Goal: Information Seeking & Learning: Learn about a topic

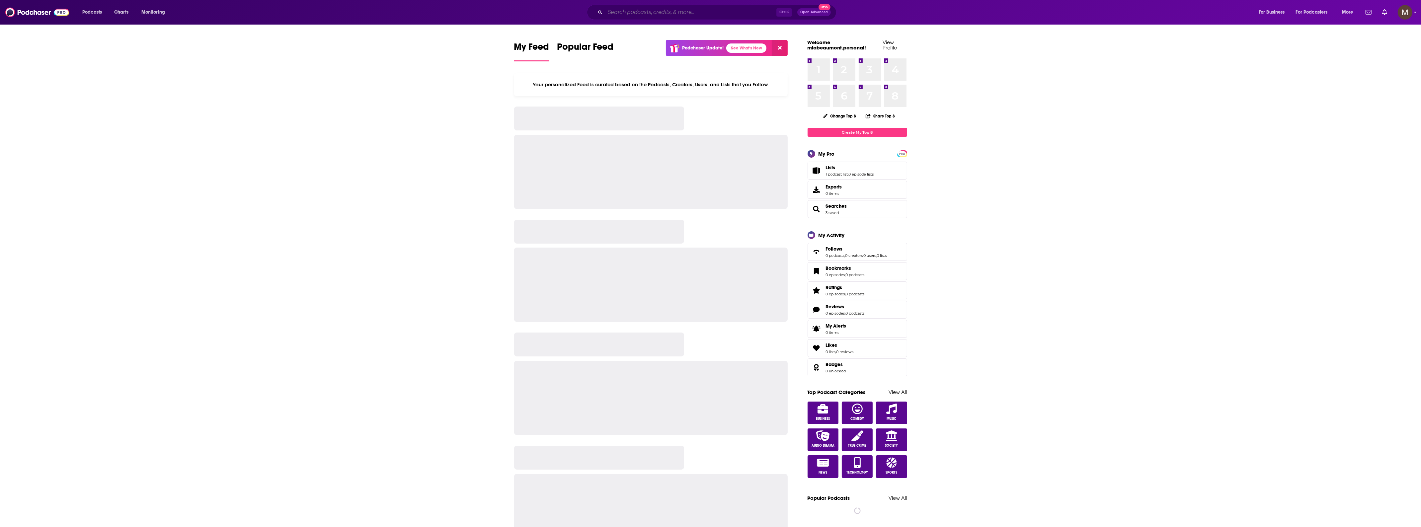
click at [699, 17] on input "Search podcasts, credits, & more..." at bounding box center [690, 12] width 171 height 11
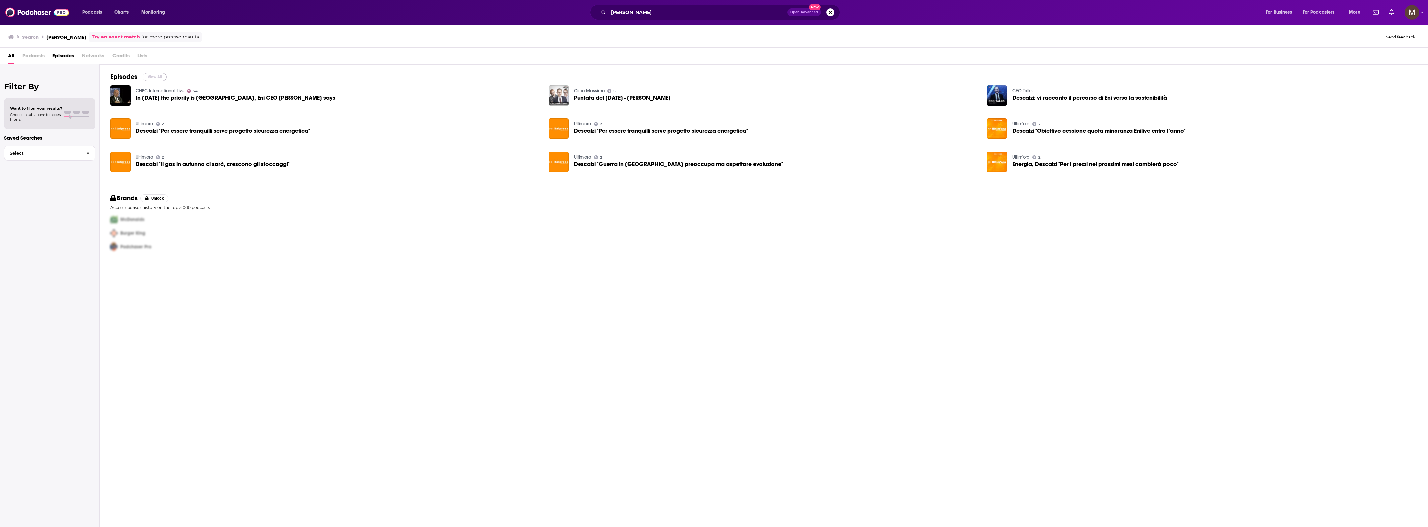
click at [153, 76] on button "View All" at bounding box center [155, 77] width 24 height 8
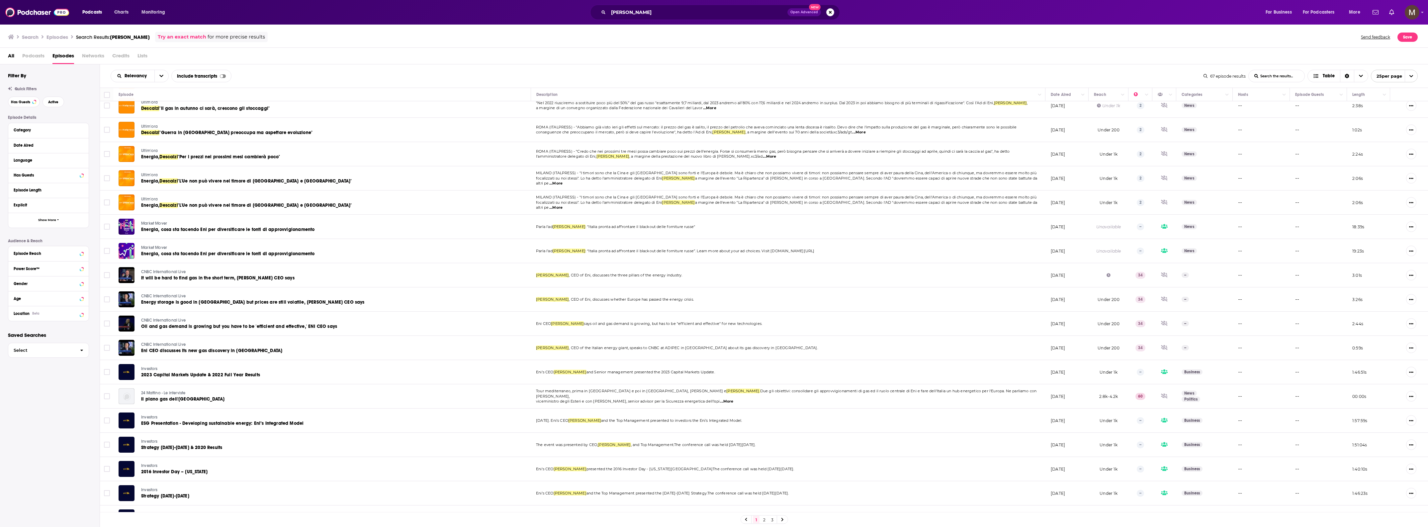
scroll to position [195, 0]
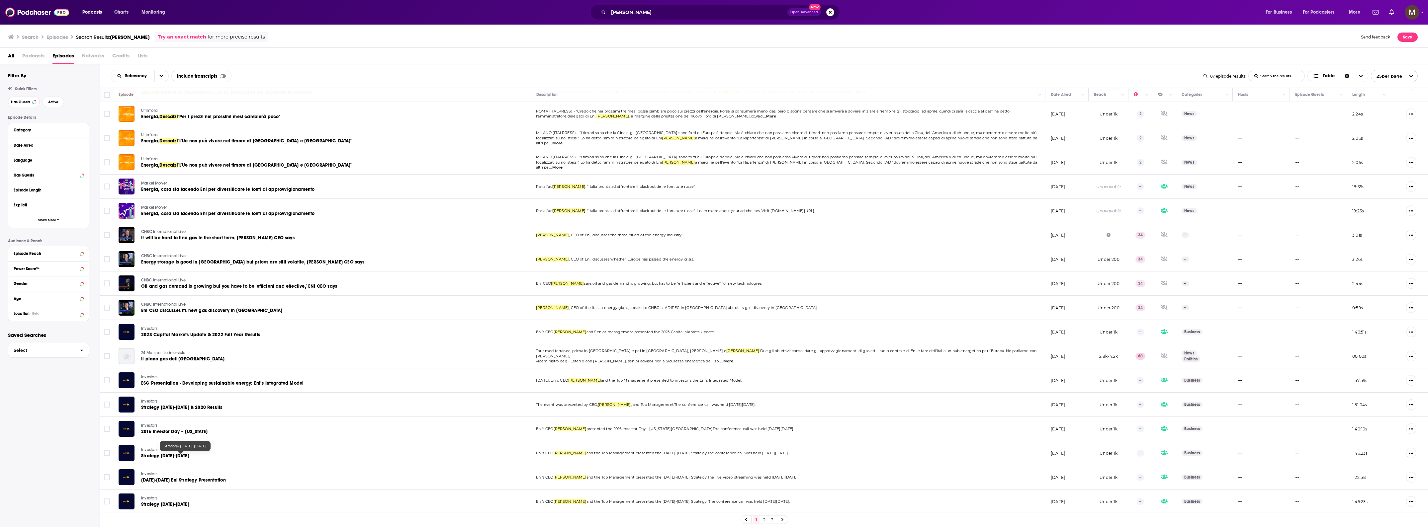
click at [228, 371] on td "Investors ESG Presentation - Developing sustainable energy: Eni’s Integrated Mo…" at bounding box center [321, 381] width 417 height 24
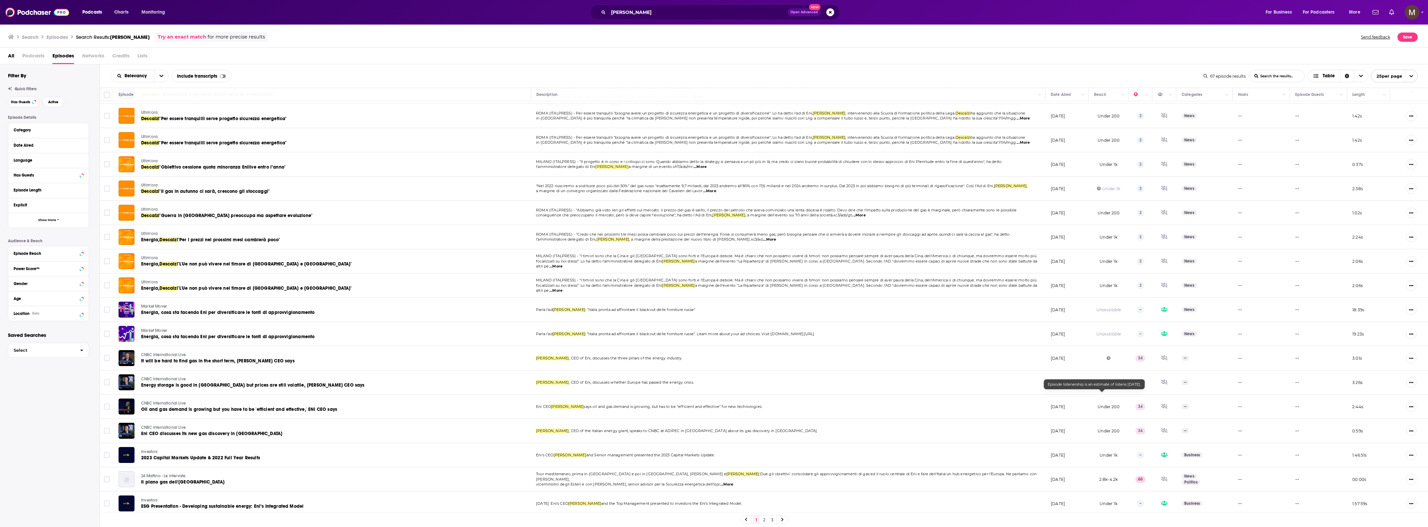
scroll to position [0, 0]
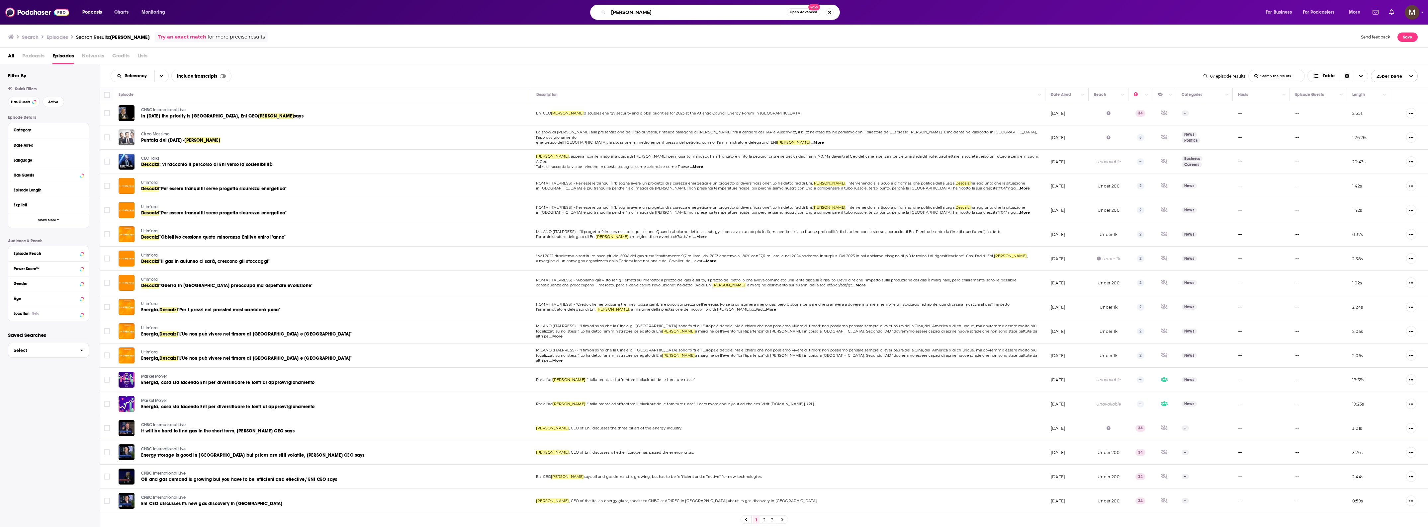
click at [673, 14] on input "Claudio Descalzi" at bounding box center [697, 12] width 178 height 11
type input "C"
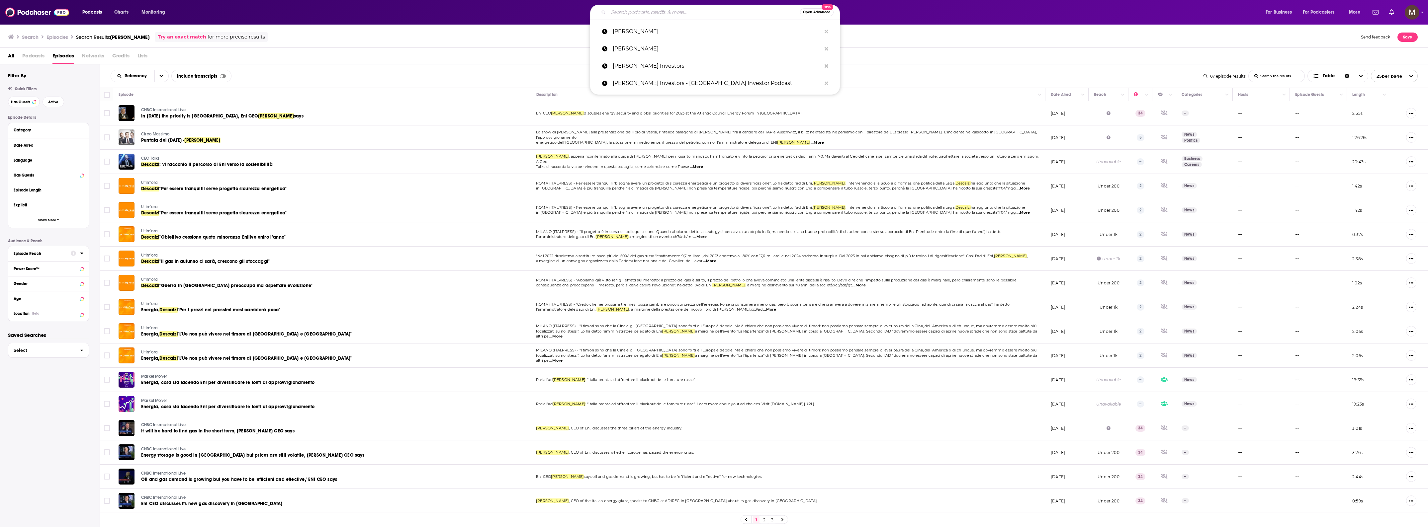
click at [625, 14] on input "Search podcasts, credits, & more..." at bounding box center [704, 12] width 192 height 11
paste input "Anders Opedal"
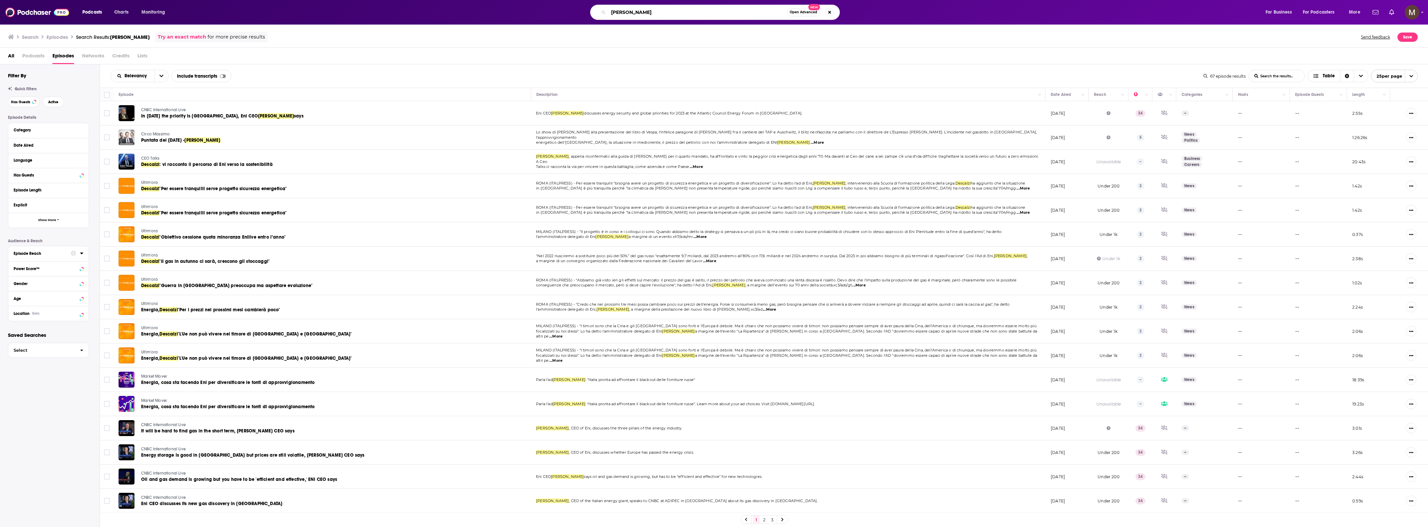
type input "Anders Opedal"
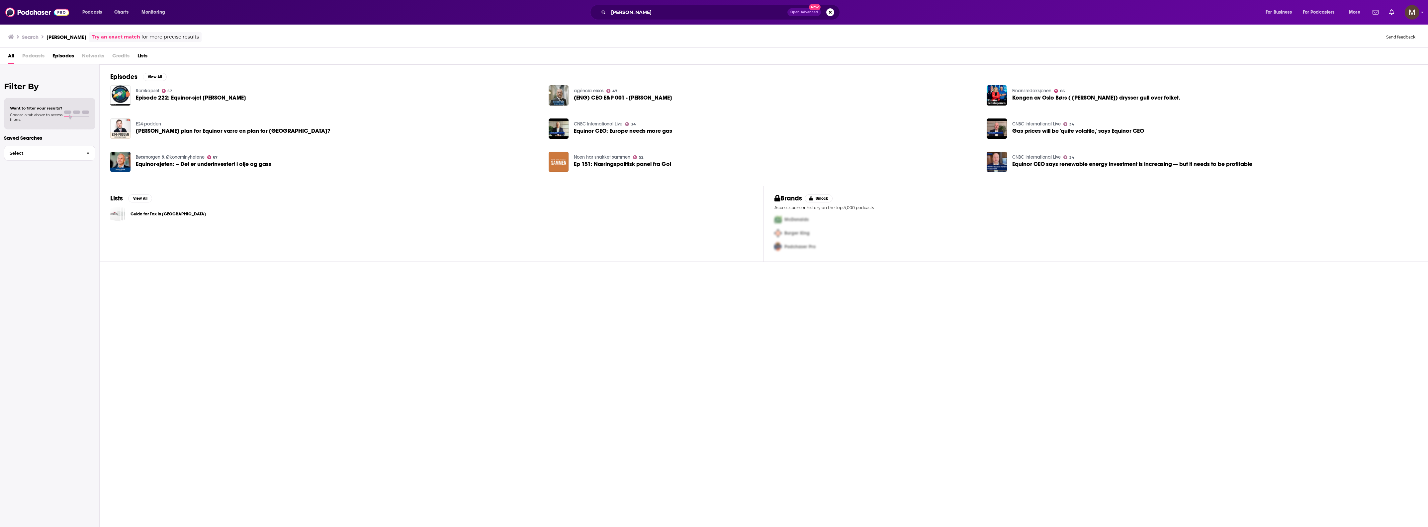
click at [37, 82] on h2 "Filter By" at bounding box center [49, 87] width 91 height 10
drag, startPoint x: 25, startPoint y: 93, endPoint x: 20, endPoint y: 112, distance: 19.9
click at [24, 93] on div "Filter By Want to filter your results? Choose a tab above to access filters. Sa…" at bounding box center [50, 327] width 100 height 527
click at [20, 115] on span "Choose a tab above to access filters." at bounding box center [36, 117] width 52 height 9
click at [696, 12] on input "Anders Opedal" at bounding box center [697, 12] width 178 height 11
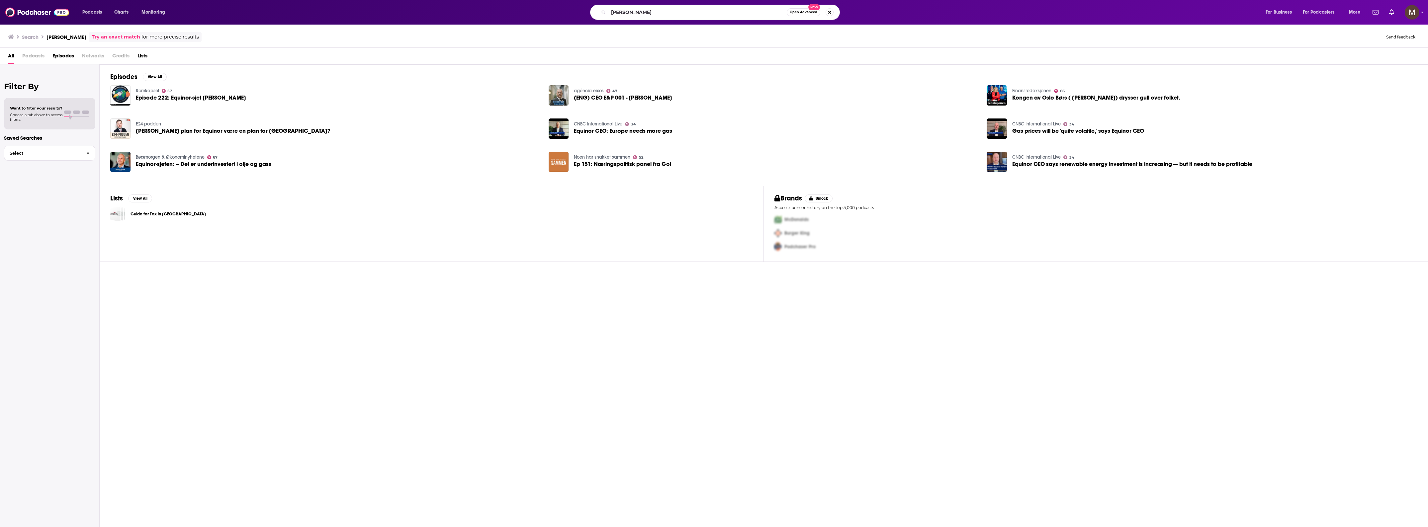
click at [798, 9] on button "Open Advanced New" at bounding box center [804, 12] width 34 height 8
click at [826, 12] on icon "Search podcasts, credits, & more..." at bounding box center [827, 12] width 4 height 5
click at [54, 122] on div "Want to filter your results? Choose a tab above to access filters." at bounding box center [49, 114] width 91 height 32
click at [68, 115] on div at bounding box center [77, 114] width 26 height 6
click at [63, 150] on button "Select" at bounding box center [49, 153] width 91 height 15
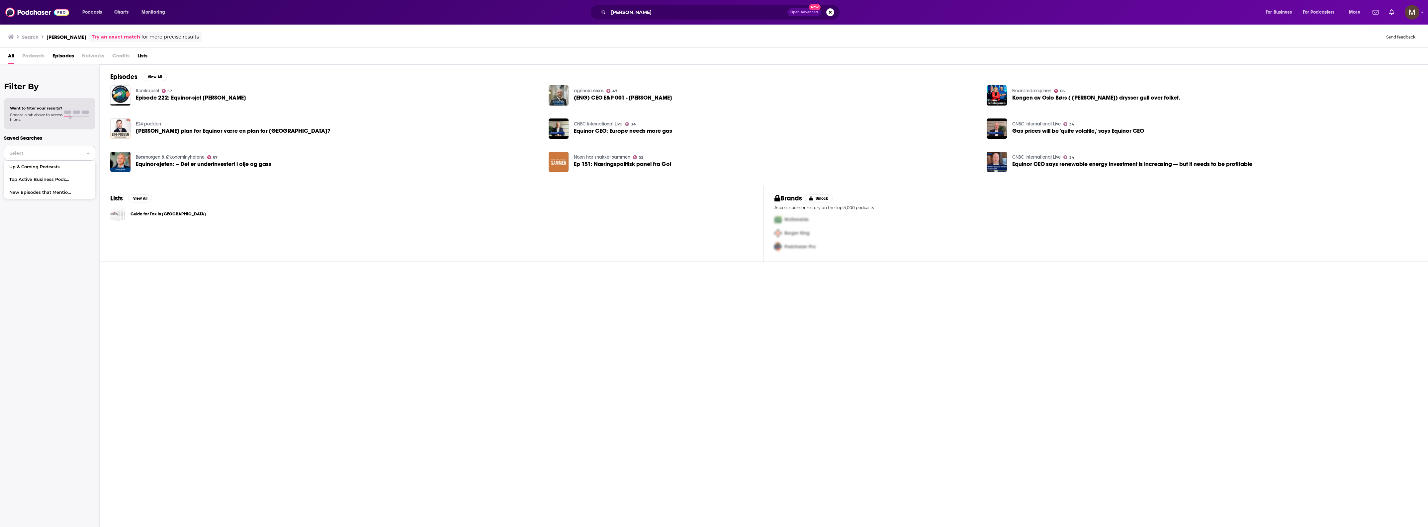
click at [64, 149] on button "Select" at bounding box center [49, 153] width 91 height 15
click at [27, 87] on h2 "Filter By" at bounding box center [49, 87] width 91 height 10
click at [71, 112] on span at bounding box center [68, 112] width 8 height 3
drag, startPoint x: 72, startPoint y: 118, endPoint x: 4, endPoint y: 115, distance: 68.5
click at [62, 116] on div "Want to filter your results? Choose a tab above to access filters." at bounding box center [49, 114] width 79 height 16
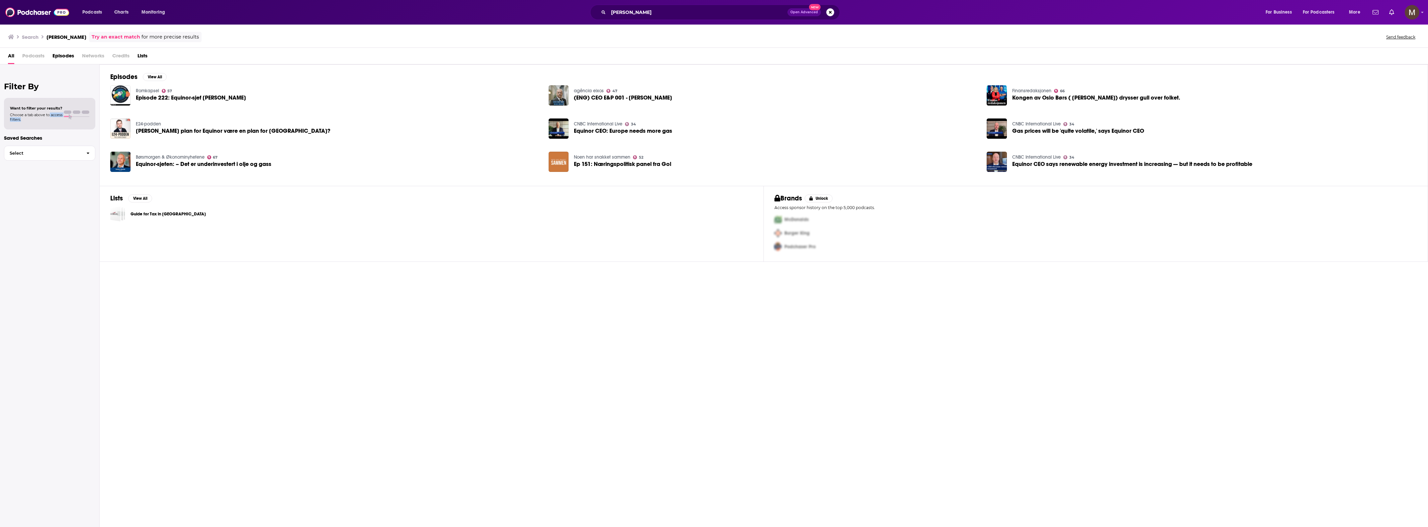
click at [51, 112] on div "Want to filter your results? Choose a tab above to access filters." at bounding box center [36, 114] width 52 height 16
click at [37, 57] on span "Podcasts" at bounding box center [33, 57] width 22 height 14
click at [62, 57] on span "Episodes" at bounding box center [63, 57] width 22 height 14
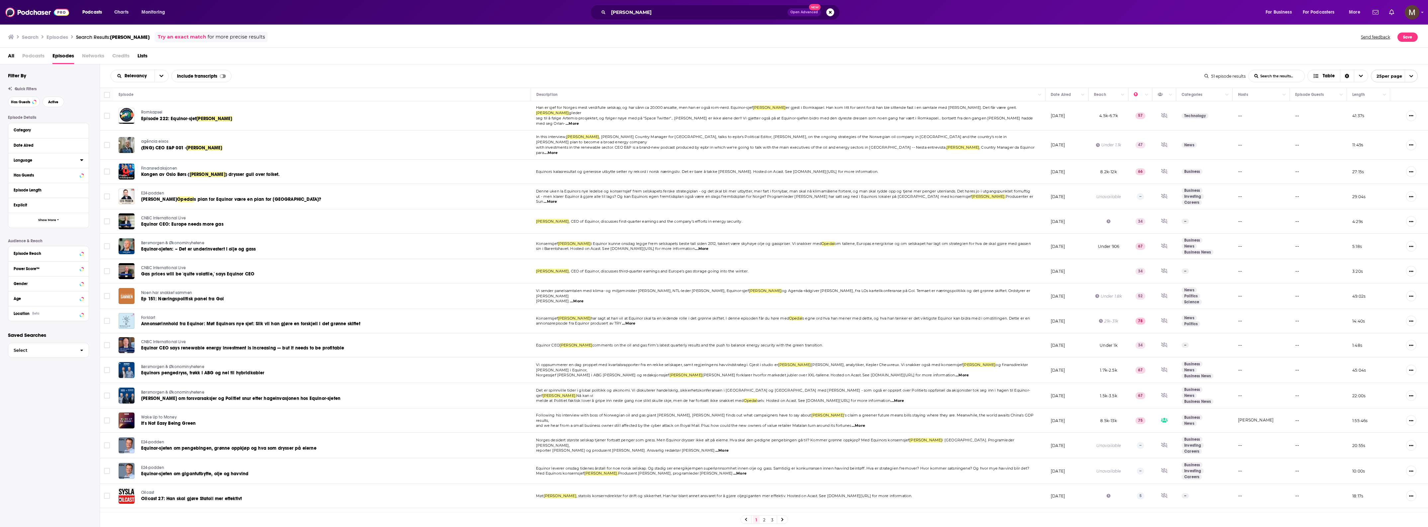
click at [39, 162] on div "Language" at bounding box center [45, 160] width 62 height 5
click at [17, 184] on icon at bounding box center [16, 183] width 4 height 4
click at [49, 231] on div "Has Guests" at bounding box center [40, 231] width 53 height 5
click at [63, 242] on span "All" at bounding box center [45, 243] width 62 height 9
click at [62, 263] on span "7" at bounding box center [70, 265] width 25 height 4
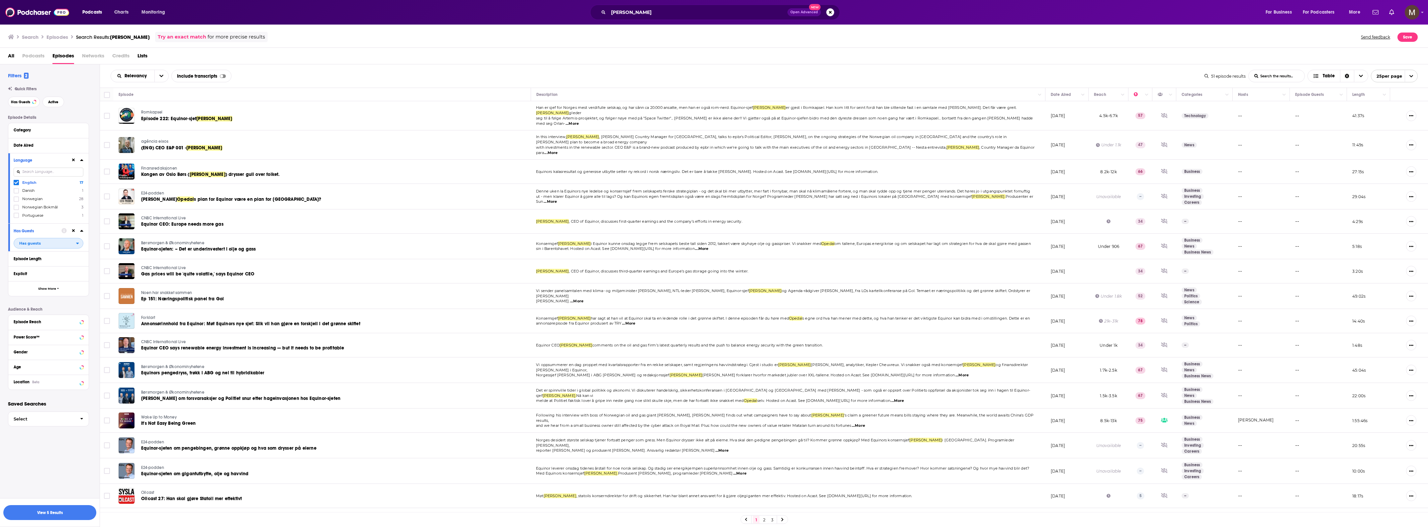
click at [67, 242] on span "Has guests" at bounding box center [45, 243] width 62 height 9
click at [51, 130] on div "Category" at bounding box center [45, 130] width 62 height 5
click at [46, 510] on button "View 5 Results" at bounding box center [49, 512] width 93 height 15
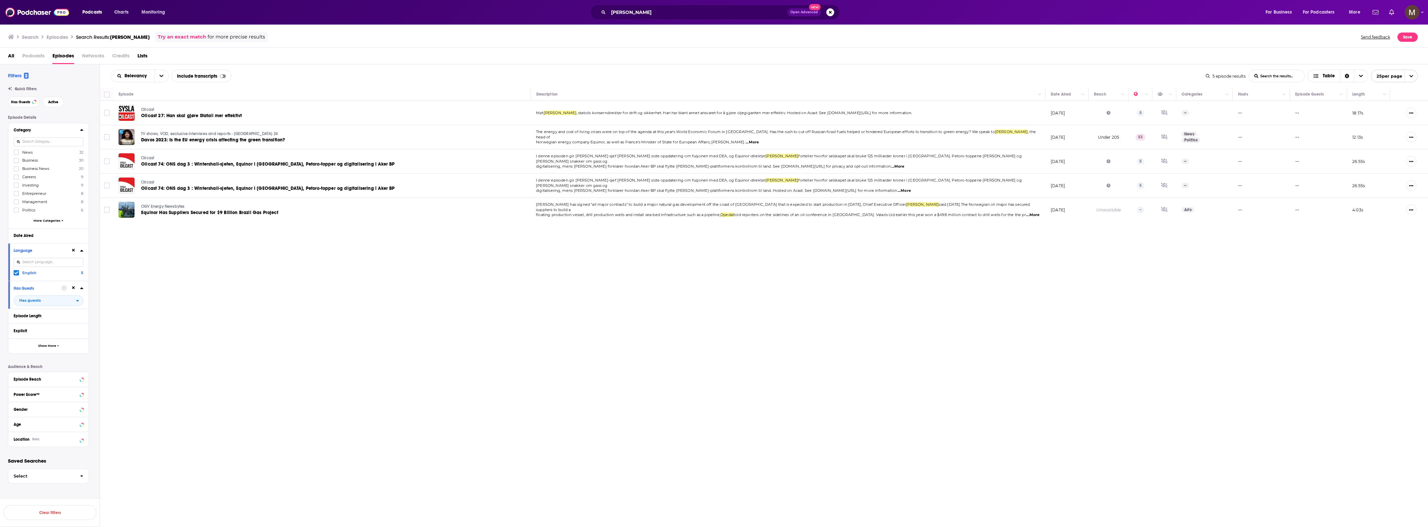
click at [563, 212] on span "floating production vessel, drill production wells and install sea-bed infrastr…" at bounding box center [628, 214] width 184 height 5
click at [214, 212] on span "Equinor Has Suppliers Secured for $9 Billion Brazil Gas Project" at bounding box center [209, 213] width 137 height 6
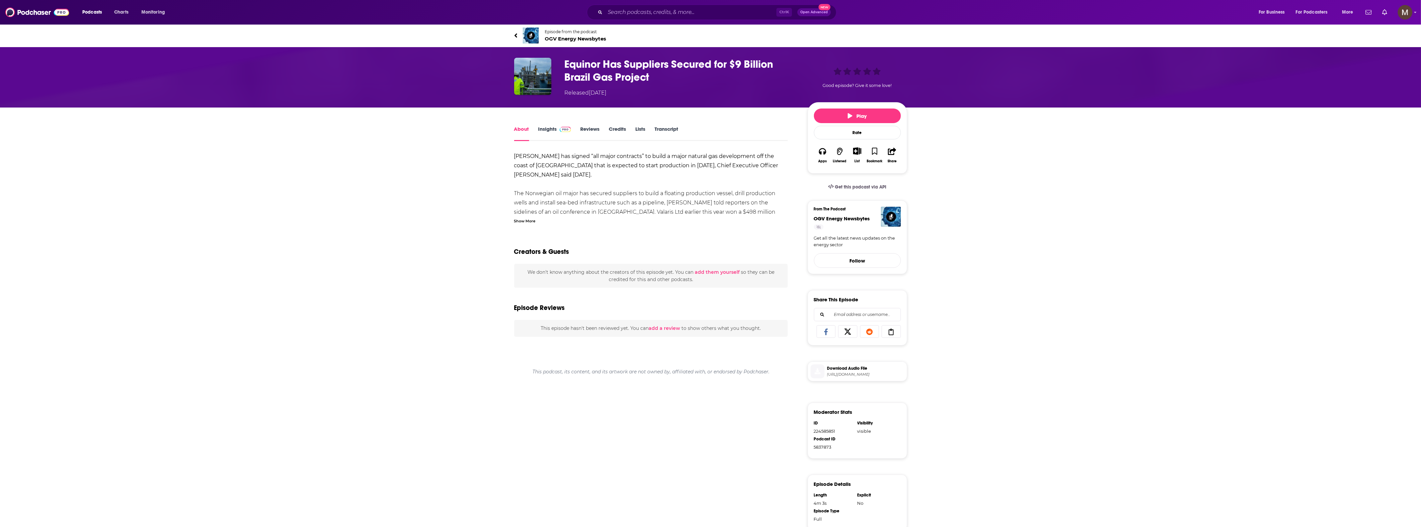
click at [528, 221] on div "Show More" at bounding box center [525, 220] width 22 height 6
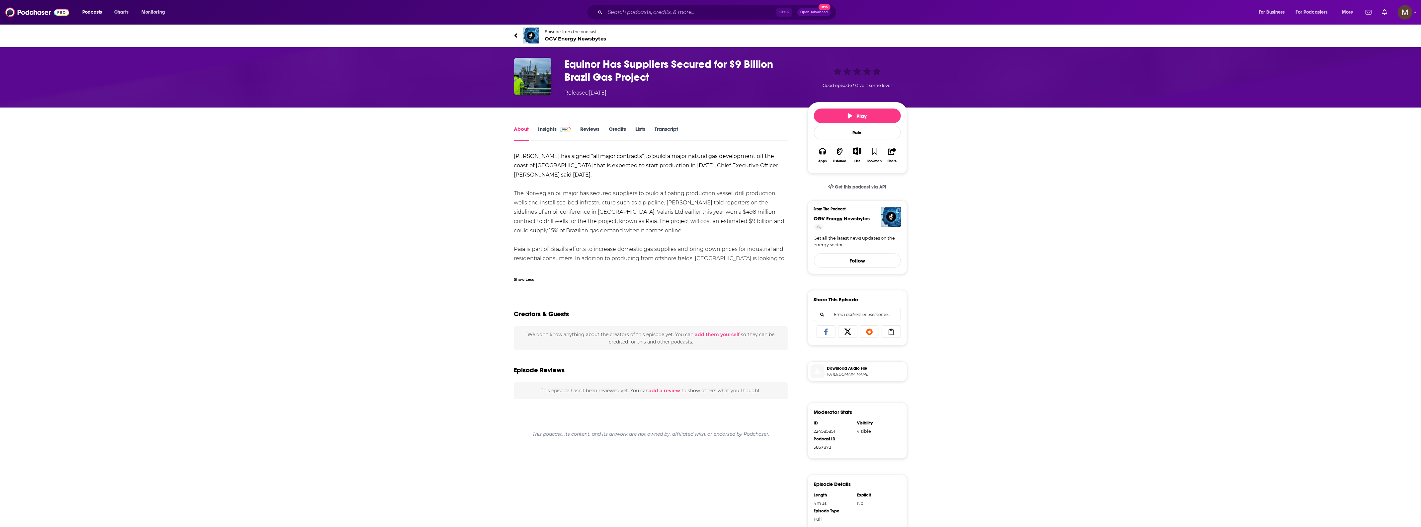
click at [553, 127] on link "Insights" at bounding box center [555, 133] width 33 height 15
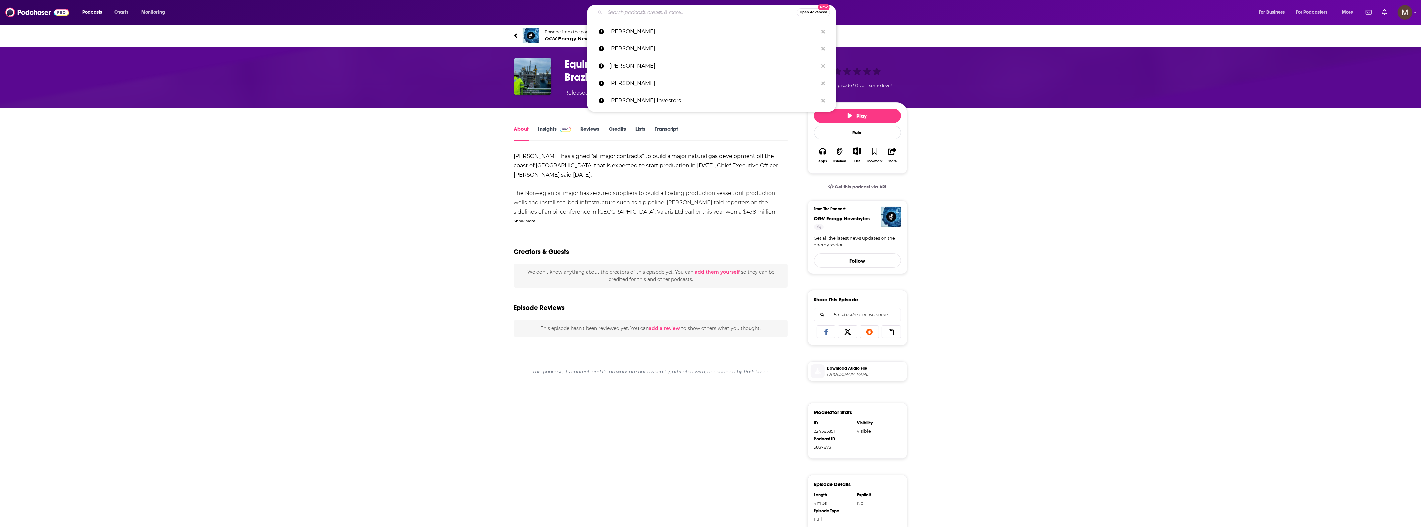
click at [623, 11] on input "Search podcasts, credits, & more..." at bounding box center [701, 12] width 192 height 11
click at [633, 36] on p "Anders Opedal" at bounding box center [714, 31] width 209 height 17
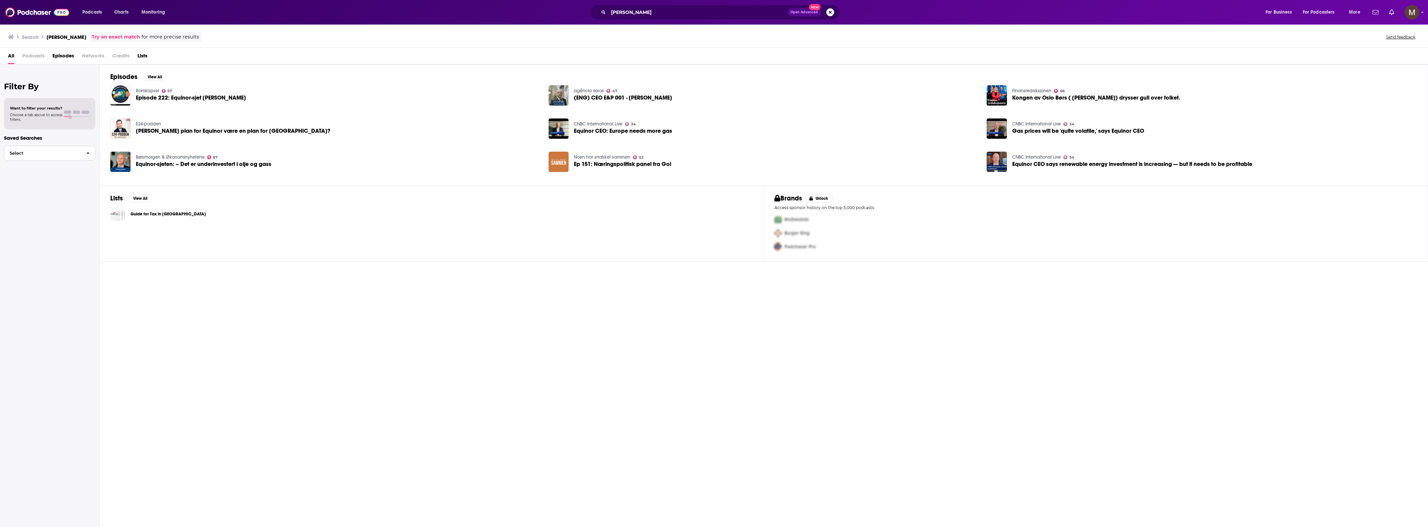
click at [67, 158] on button "Select" at bounding box center [49, 153] width 91 height 15
click at [67, 157] on button "Select" at bounding box center [49, 153] width 91 height 15
click at [34, 55] on span "Podcasts" at bounding box center [33, 57] width 22 height 14
click at [55, 55] on span "Episodes" at bounding box center [63, 57] width 22 height 14
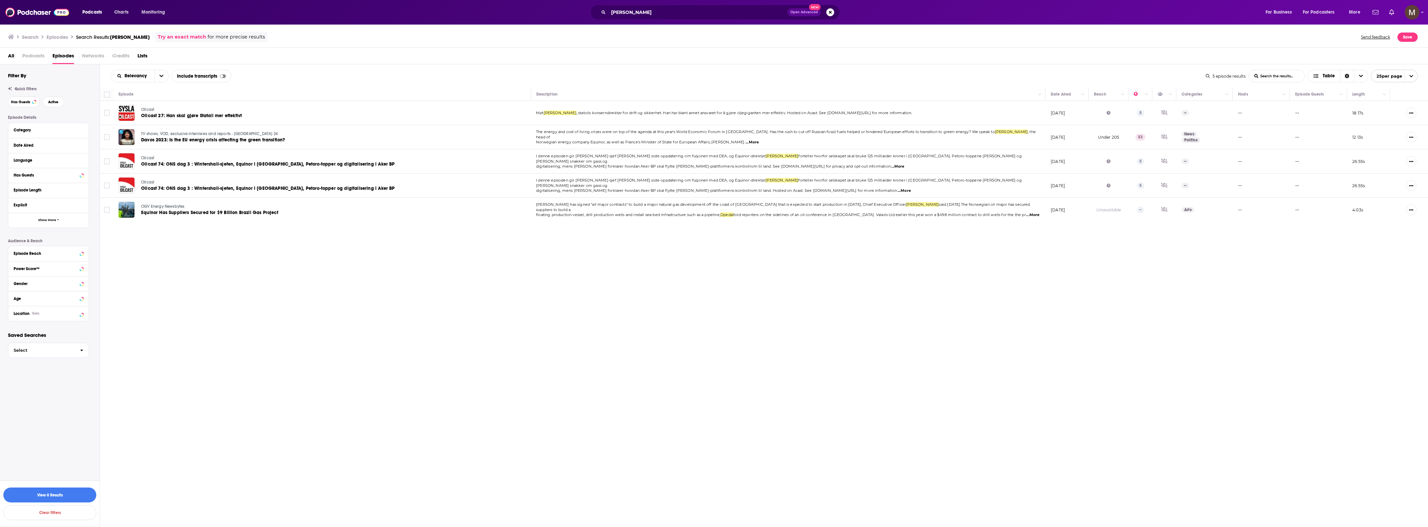
click at [59, 180] on div "Has Guests" at bounding box center [48, 175] width 80 height 15
click at [83, 176] on icon at bounding box center [81, 174] width 3 height 5
click at [75, 187] on span "All" at bounding box center [45, 187] width 62 height 9
click at [70, 200] on span "All" at bounding box center [50, 199] width 66 height 4
click at [68, 492] on button "View 0 Results" at bounding box center [49, 495] width 93 height 15
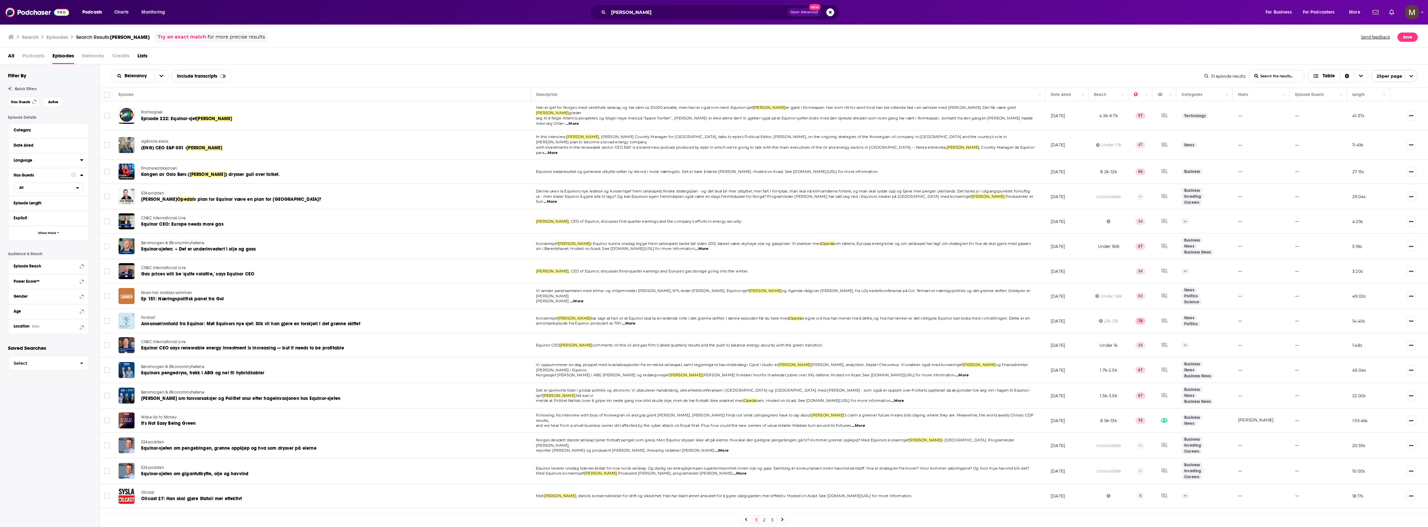
click at [42, 161] on div "Language" at bounding box center [45, 160] width 62 height 5
click at [16, 183] on icon at bounding box center [16, 183] width 4 height 4
click at [76, 507] on button "View 17 Results" at bounding box center [49, 512] width 93 height 15
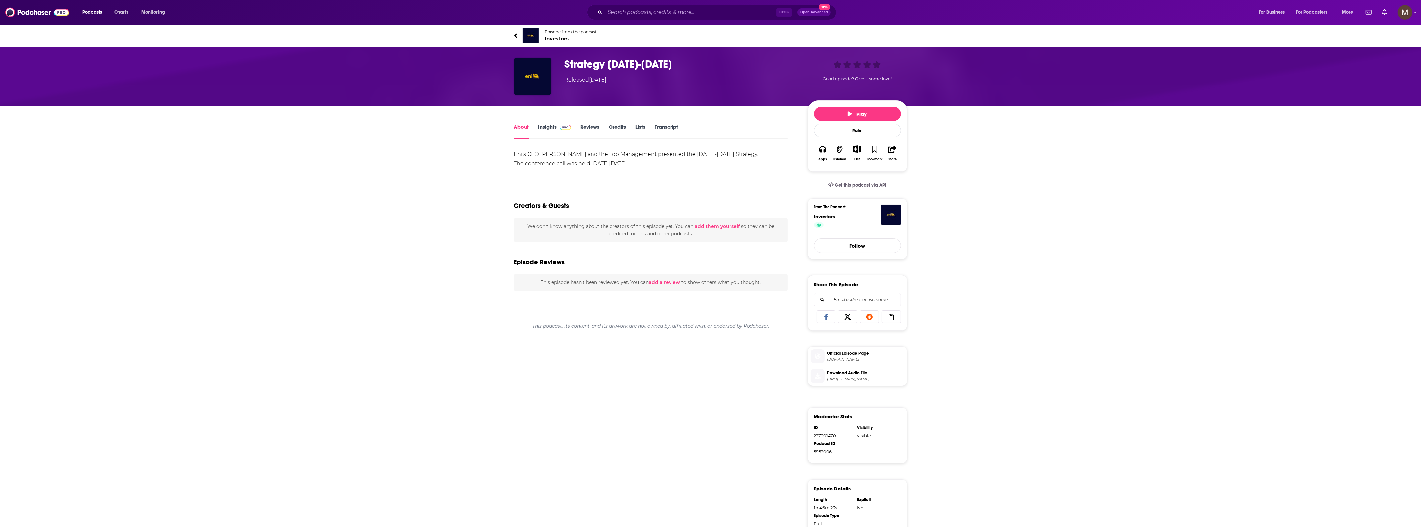
drag, startPoint x: 656, startPoint y: 163, endPoint x: 496, endPoint y: 153, distance: 159.7
click at [496, 153] on div "About Insights Reviews Credits Lists Transcript Eni’s CEO Claudio Descalzi and …" at bounding box center [710, 353] width 1421 height 494
copy div "Eni’s CEO Claudio Descalzi and the Top Management presented the 2018-2021 Strat…"
click at [541, 37] on link "Episode from the podcast Investors" at bounding box center [710, 36] width 393 height 16
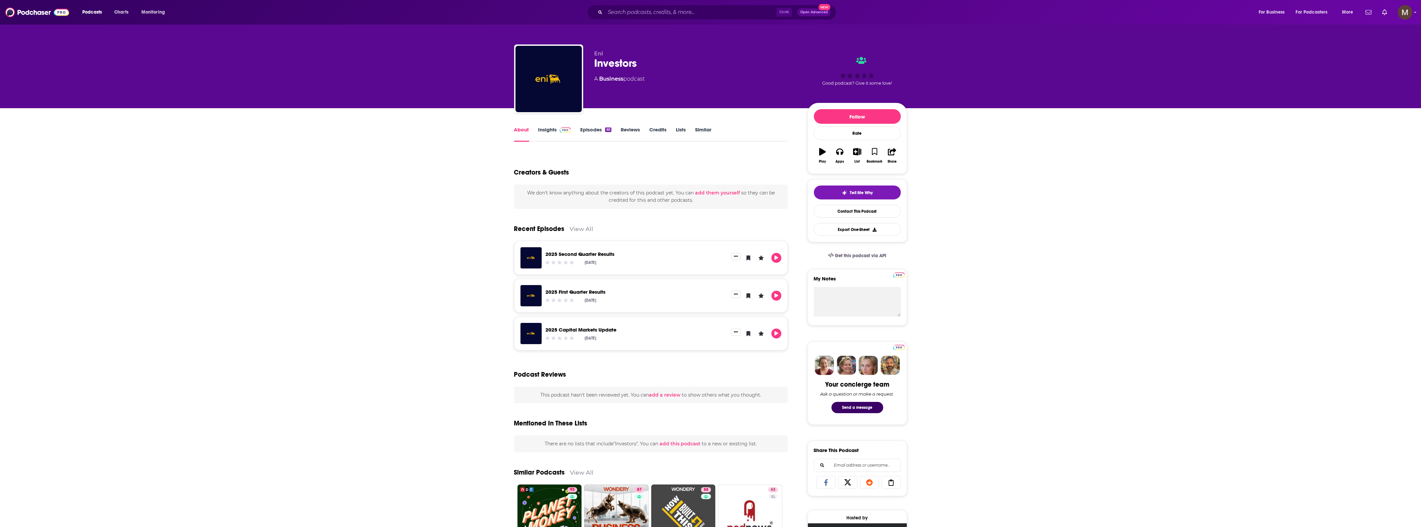
drag, startPoint x: 592, startPoint y: 79, endPoint x: 651, endPoint y: 79, distance: 59.4
click at [653, 79] on div "Eni Investors A Business podcast Good podcast? Give it some love!" at bounding box center [710, 80] width 393 height 72
copy div "A Business podcast"
click at [542, 128] on link "Insights" at bounding box center [555, 134] width 33 height 15
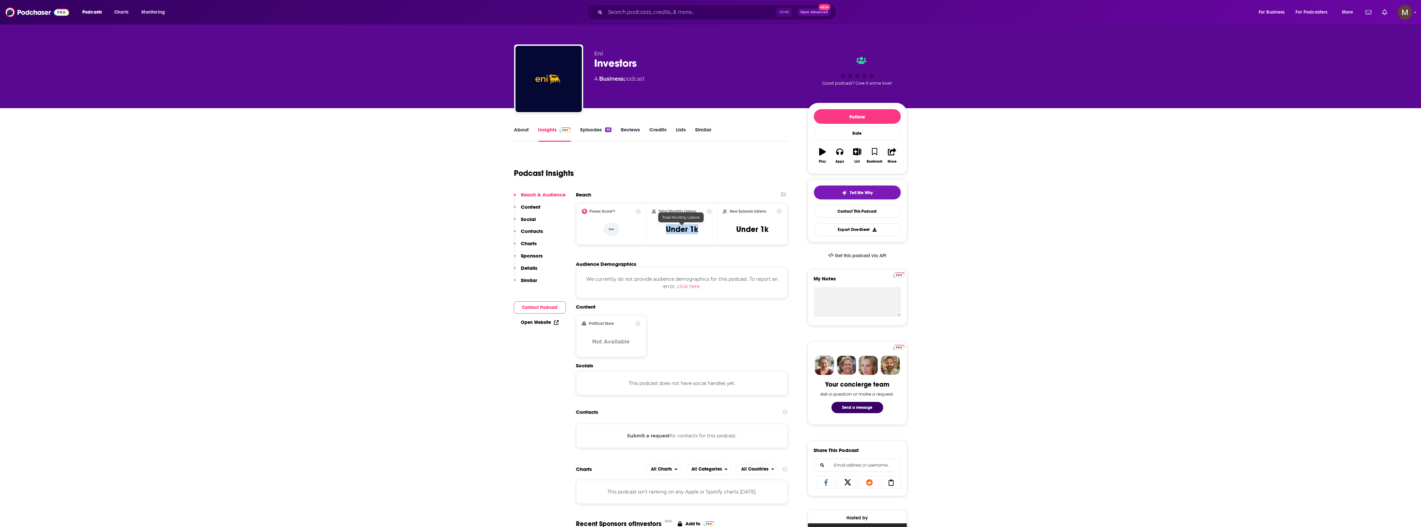
drag, startPoint x: 708, startPoint y: 231, endPoint x: 676, endPoint y: 229, distance: 31.9
click at [665, 230] on div "Total Monthly Listens Under 1k" at bounding box center [682, 224] width 60 height 31
copy h3 "Under 1k"
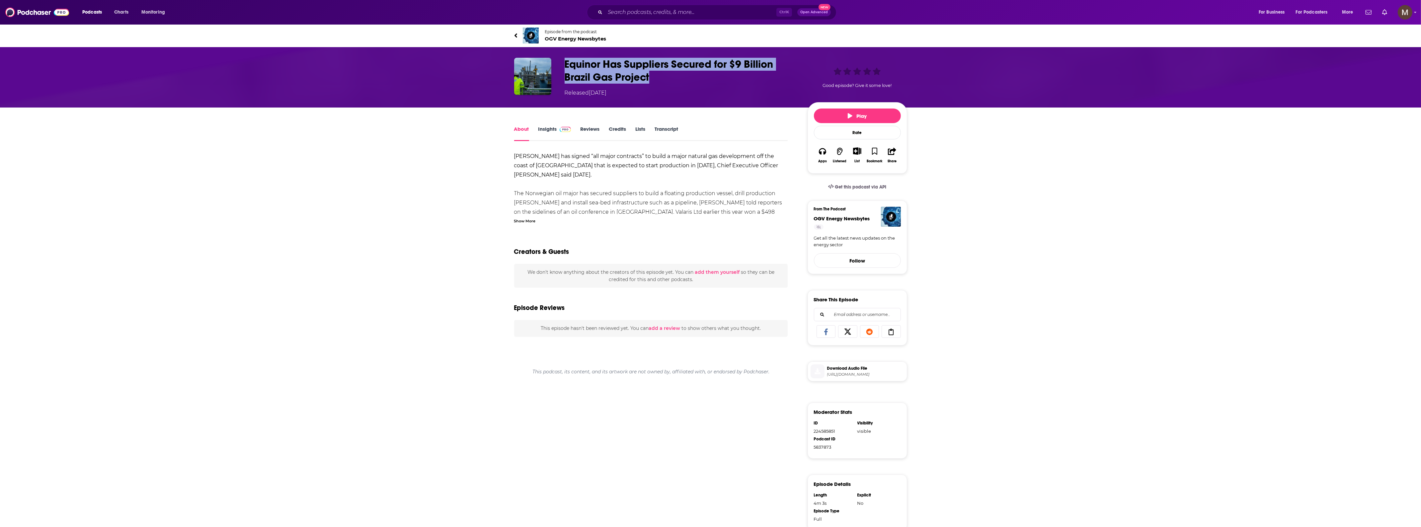
drag, startPoint x: 568, startPoint y: 62, endPoint x: 656, endPoint y: 72, distance: 89.2
click at [656, 72] on h1 "Equinor Has Suppliers Secured for $9 Billion Brazil Gas Project" at bounding box center [681, 71] width 232 height 26
copy h1 "Equinor Has Suppliers Secured for $9 Billion Brazil Gas Project"
drag, startPoint x: 544, startPoint y: 29, endPoint x: 615, endPoint y: 42, distance: 72.1
click at [615, 42] on div "Episode from the podcast OGV Energy Newsbytes Next Episode" at bounding box center [710, 35] width 393 height 27
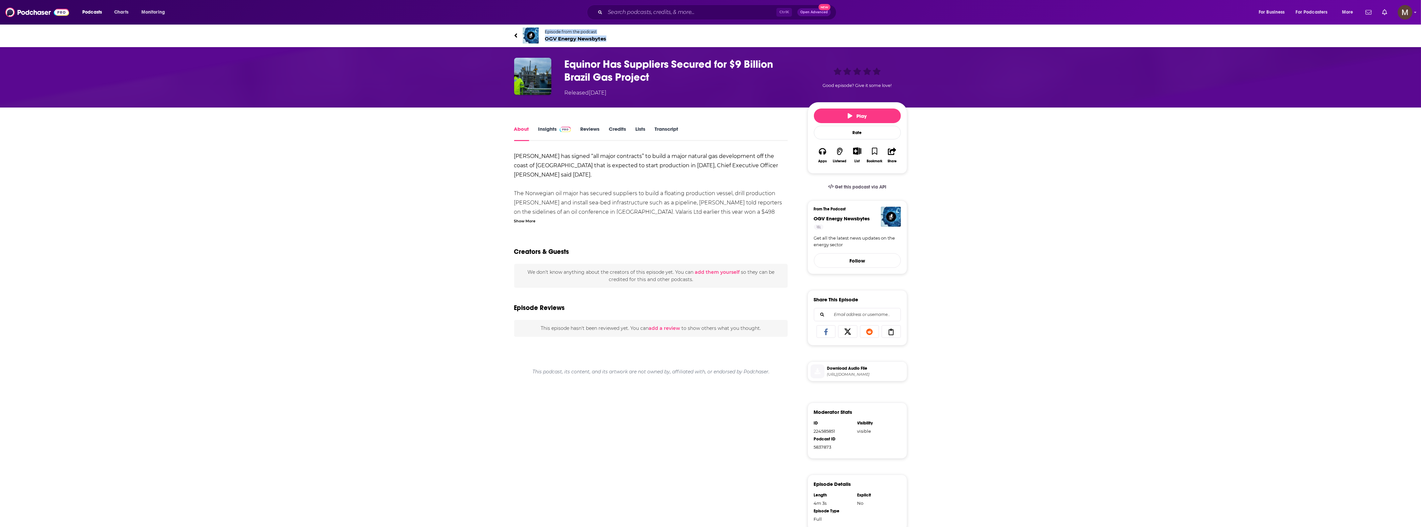
copy span "Episode from the podcast OGV Energy Newsbytes"
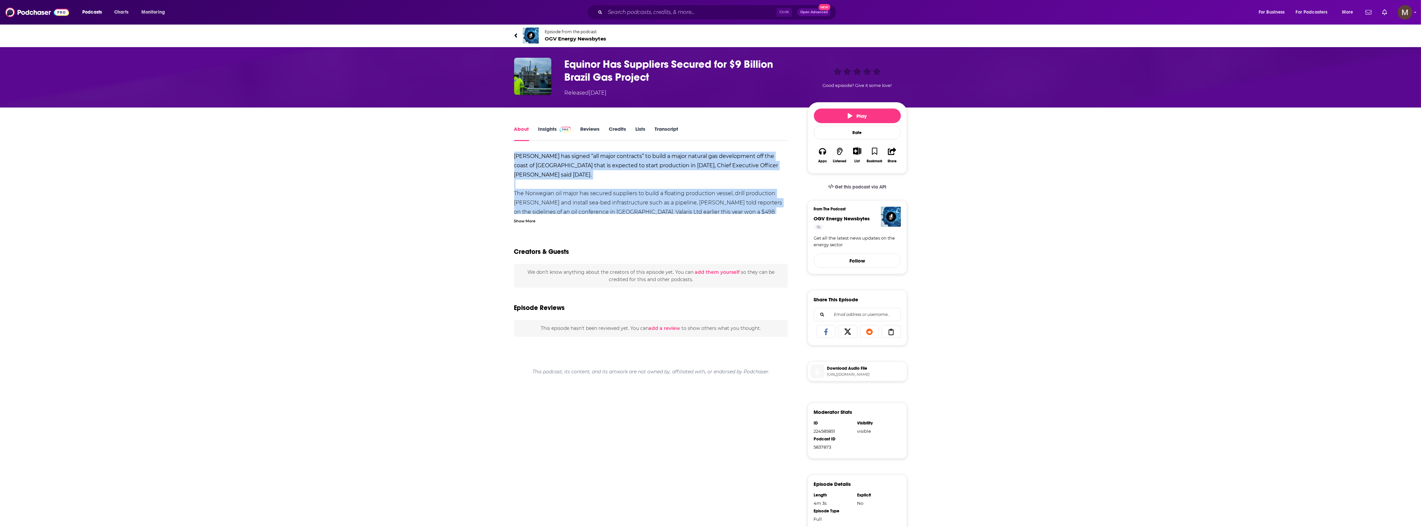
drag, startPoint x: 515, startPoint y: 152, endPoint x: 560, endPoint y: 210, distance: 73.5
click at [560, 210] on div "About Insights Reviews Credits Lists Transcript Equinor ASA has signed “all maj…" at bounding box center [656, 360] width 304 height 470
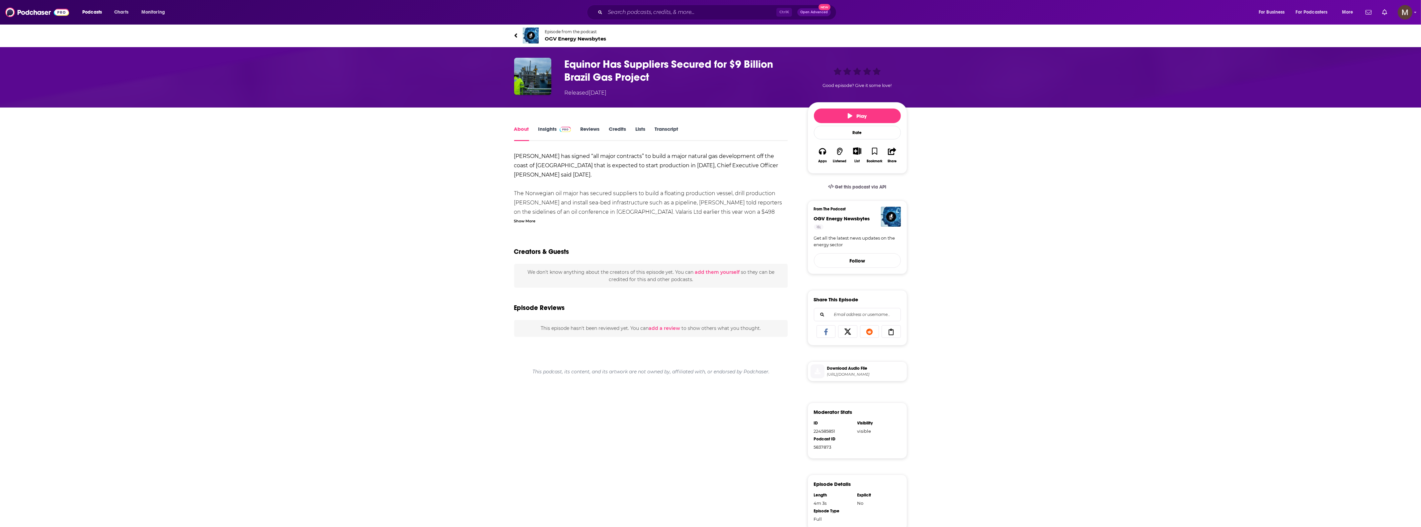
click at [527, 219] on div "Show More" at bounding box center [525, 220] width 22 height 6
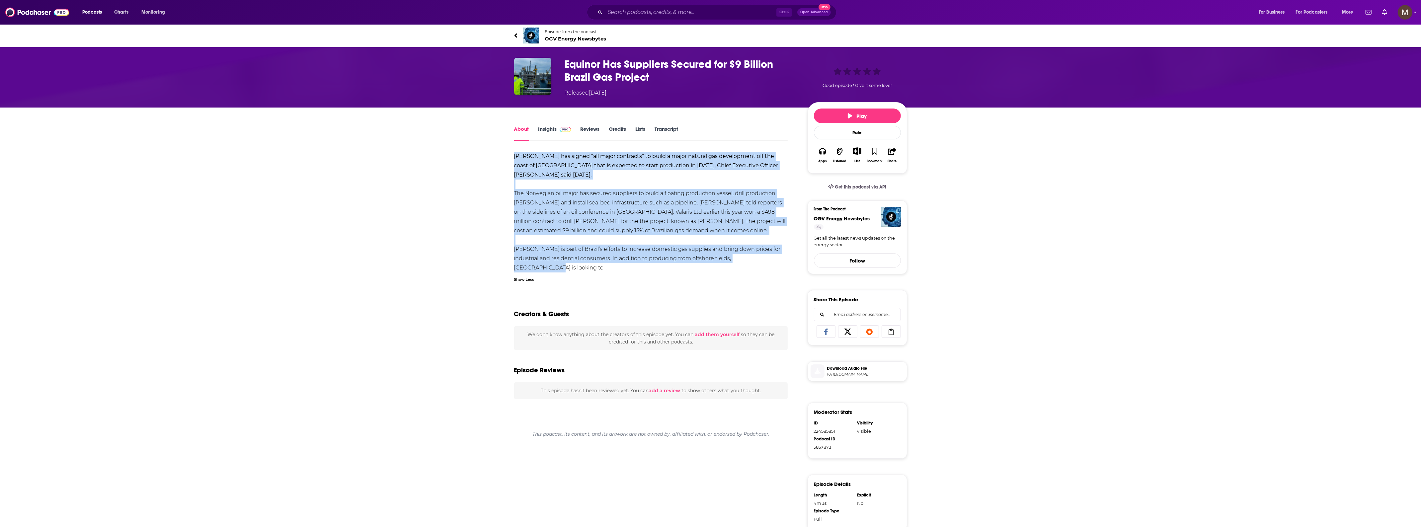
drag, startPoint x: 510, startPoint y: 155, endPoint x: 757, endPoint y: 251, distance: 265.6
click at [757, 251] on div "About Insights Reviews Credits Lists Transcript Equinor ASA has signed “all maj…" at bounding box center [656, 360] width 304 height 470
click at [476, 152] on div "About Insights Reviews Credits Lists Transcript Equinor ASA has signed “all maj…" at bounding box center [710, 352] width 1421 height 488
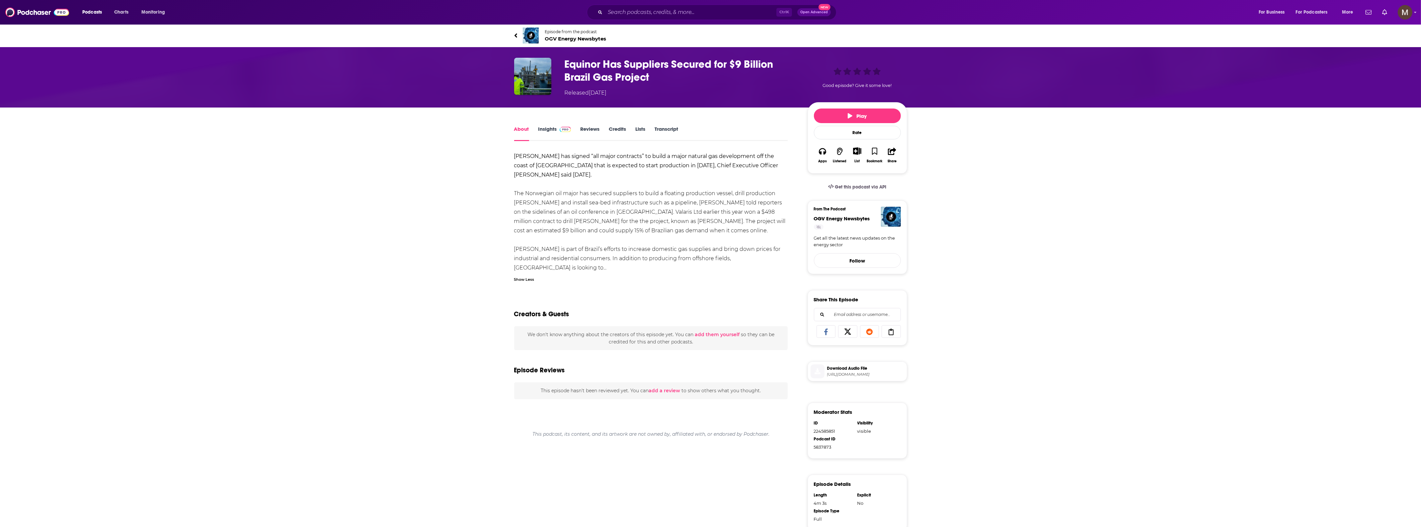
drag, startPoint x: 512, startPoint y: 154, endPoint x: 532, endPoint y: 166, distance: 23.0
click at [520, 159] on div "About Insights Reviews Credits Lists Transcript Equinor ASA has signed “all maj…" at bounding box center [656, 360] width 304 height 470
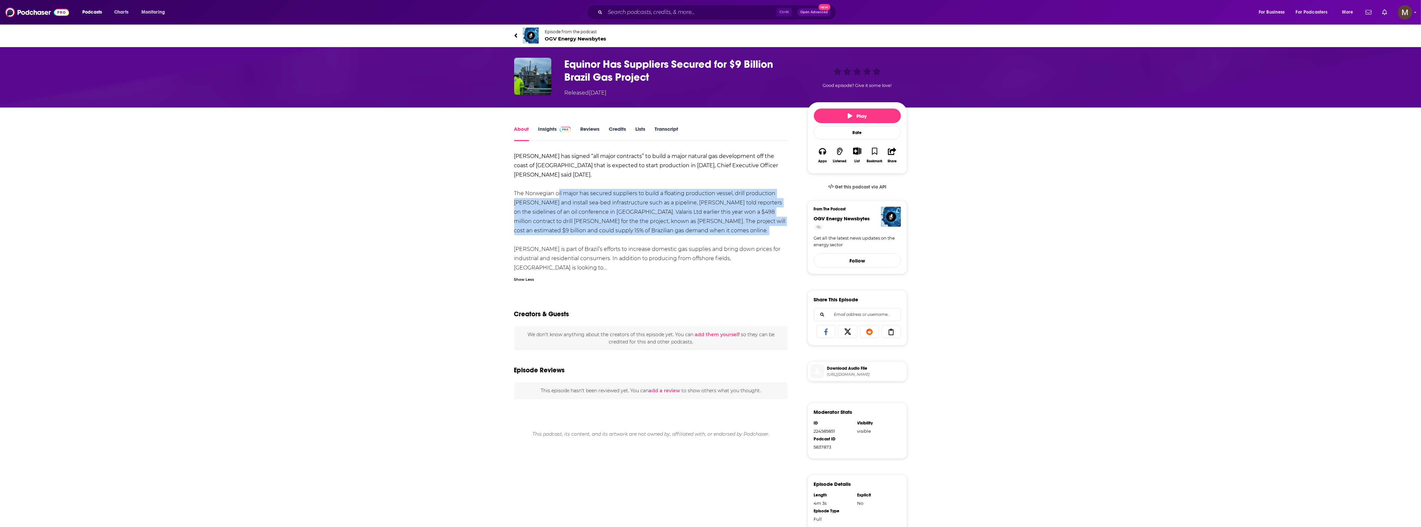
drag, startPoint x: 580, startPoint y: 207, endPoint x: 604, endPoint y: 226, distance: 31.0
click at [605, 226] on div "Equinor ASA has signed “all major contracts” to build a major natural gas devel…" at bounding box center [651, 221] width 274 height 139
click at [617, 222] on div "Equinor ASA has signed “all major contracts” to build a major natural gas devel…" at bounding box center [651, 221] width 274 height 139
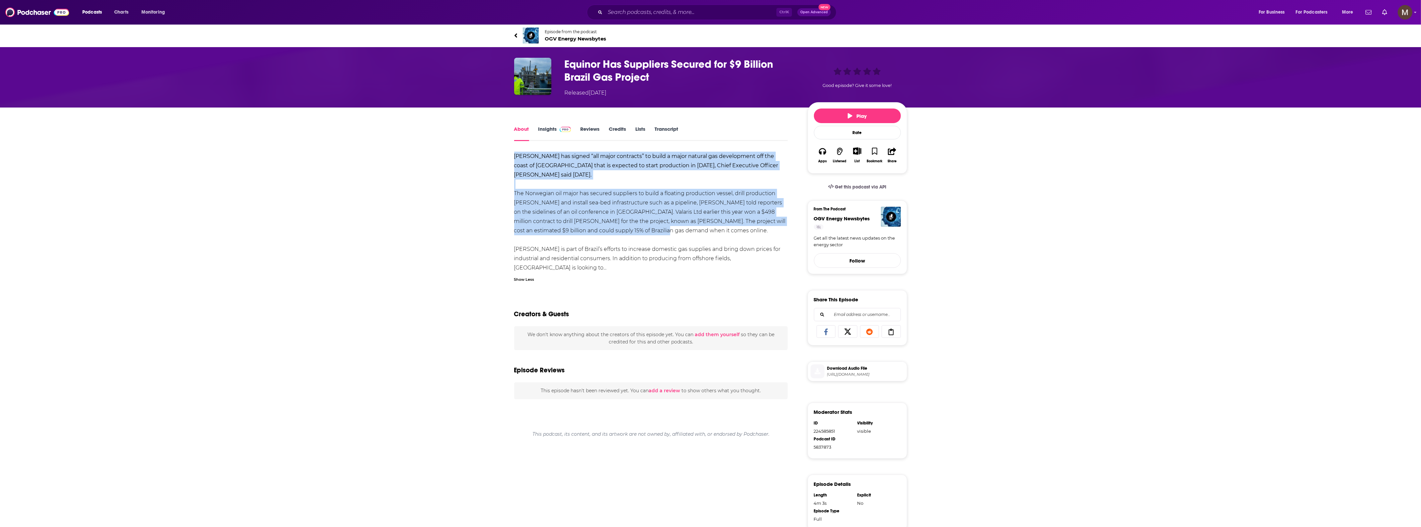
drag, startPoint x: 501, startPoint y: 150, endPoint x: 625, endPoint y: 221, distance: 142.8
click at [625, 221] on div "About Insights Reviews Credits Lists Transcript Equinor ASA has signed “all maj…" at bounding box center [710, 352] width 425 height 488
copy div "Equinor ASA has signed “all major contracts” to build a major natural gas devel…"
click at [548, 34] on span "Episode from the podcast" at bounding box center [575, 31] width 61 height 5
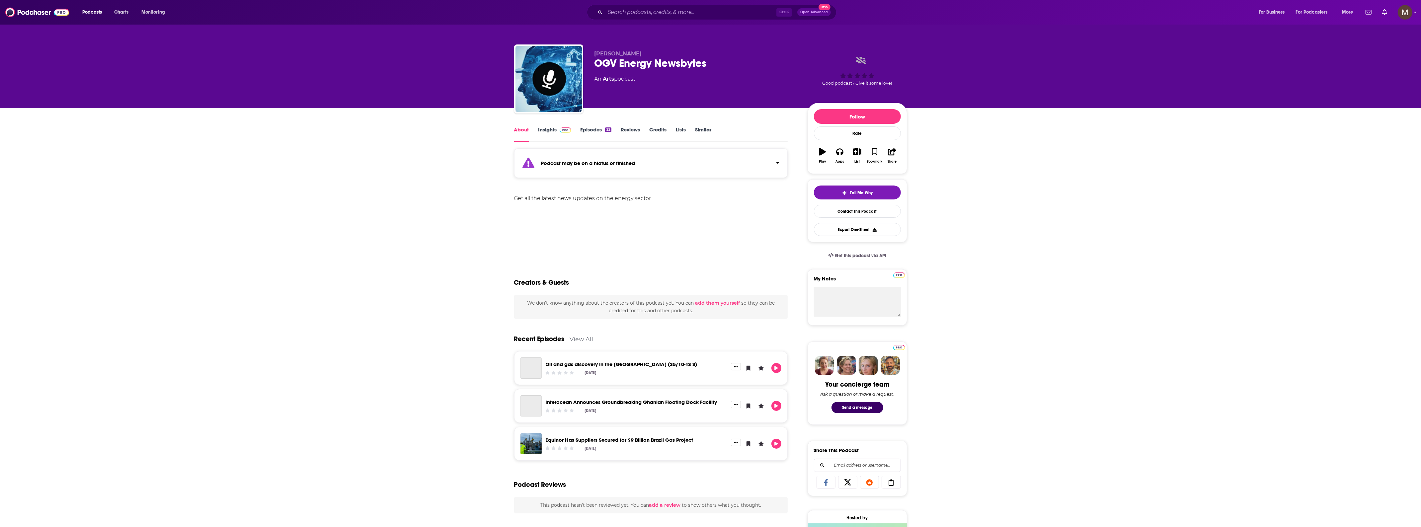
drag, startPoint x: 592, startPoint y: 77, endPoint x: 620, endPoint y: 79, distance: 28.0
click at [659, 83] on div "Kenny Dooley OGV Energy Newsbytes An Arts podcast Good podcast? Give it some lo…" at bounding box center [710, 80] width 393 height 72
copy div "An Arts podcast"
drag, startPoint x: 638, startPoint y: 164, endPoint x: 539, endPoint y: 163, distance: 99.6
click at [539, 163] on div "Podcast may be on a hiatus or finished" at bounding box center [651, 163] width 274 height 30
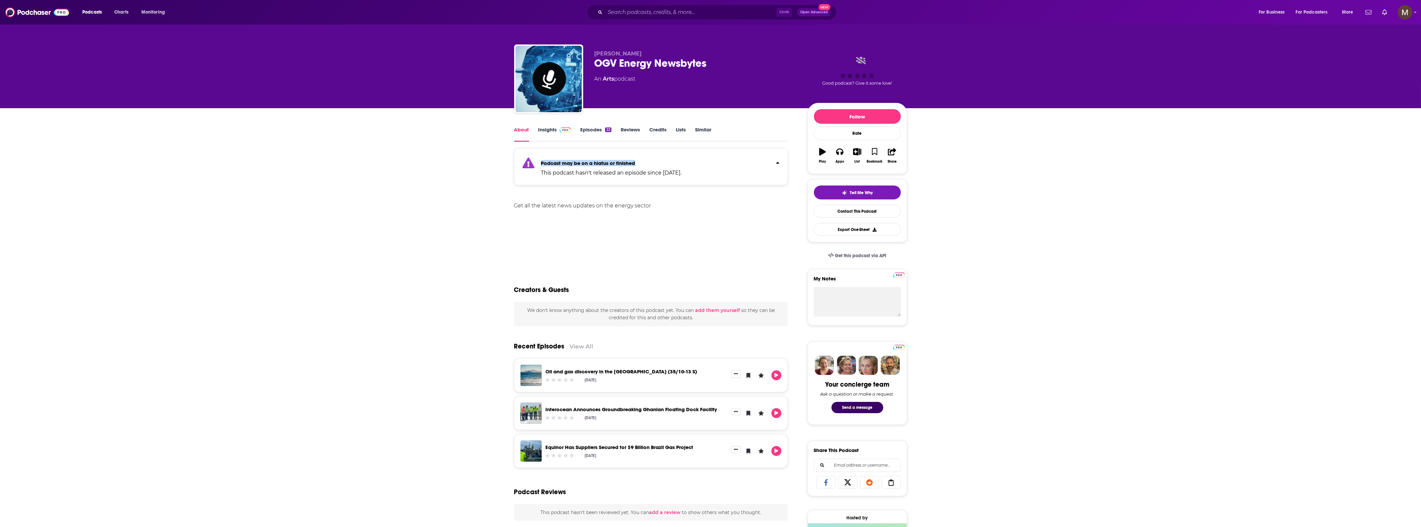
copy strong "Podcast may be on a hiatus or finished"
click at [539, 132] on link "Insights" at bounding box center [555, 134] width 33 height 15
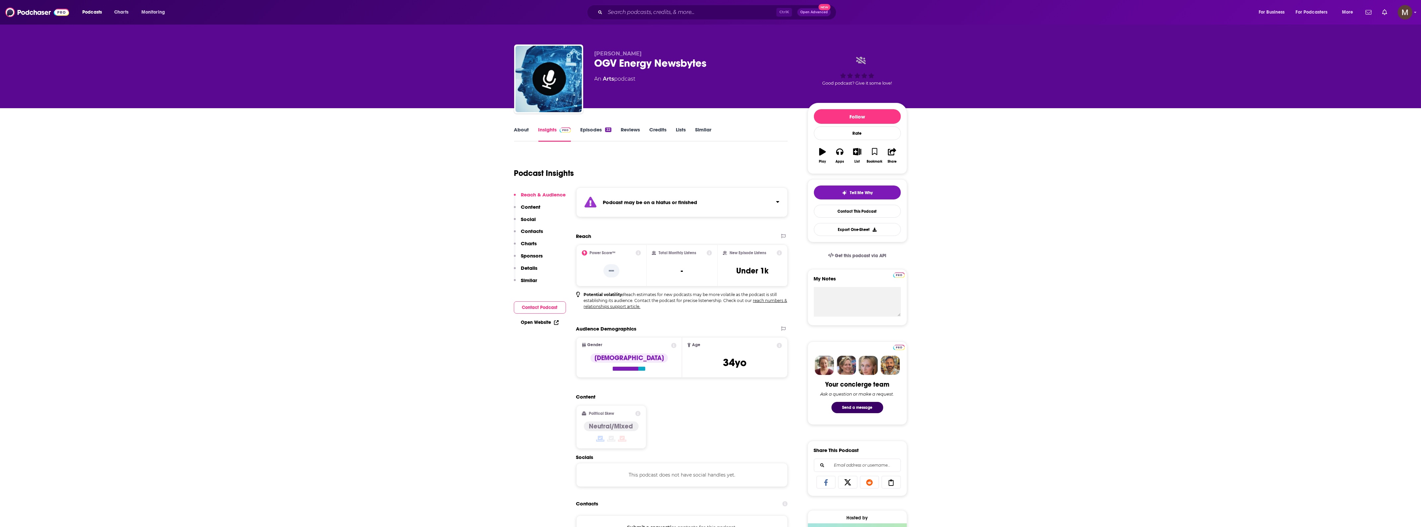
scroll to position [42, 0]
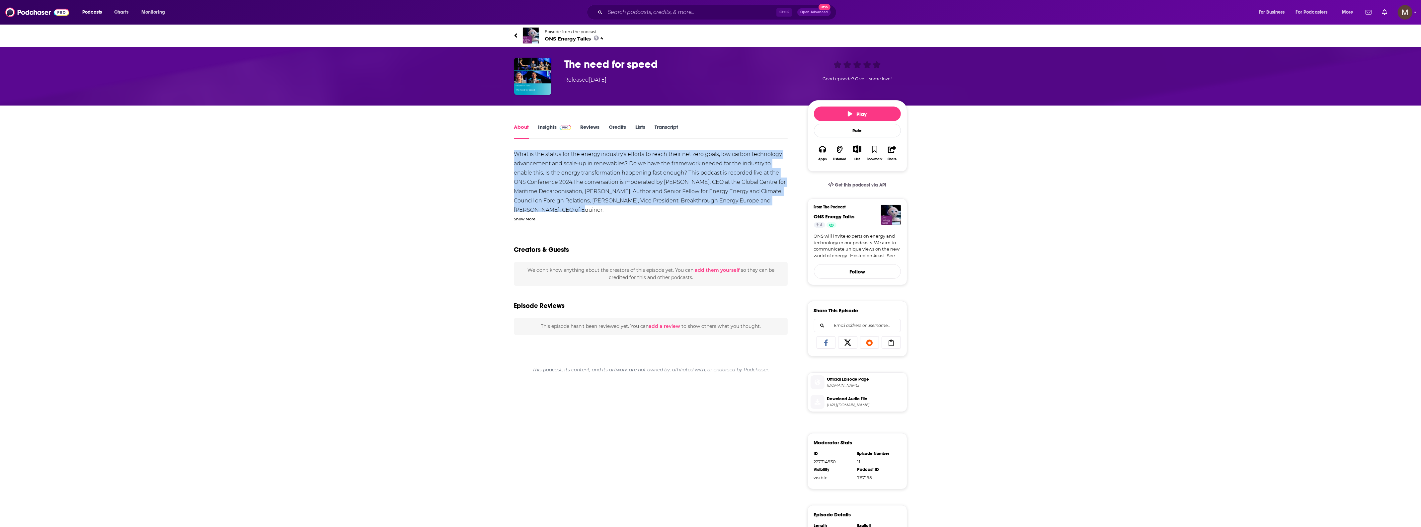
drag, startPoint x: 510, startPoint y: 153, endPoint x: 587, endPoint y: 210, distance: 95.0
click at [602, 210] on div "About Insights Reviews Credits Lists Transcript What is the status for the ener…" at bounding box center [656, 382] width 304 height 519
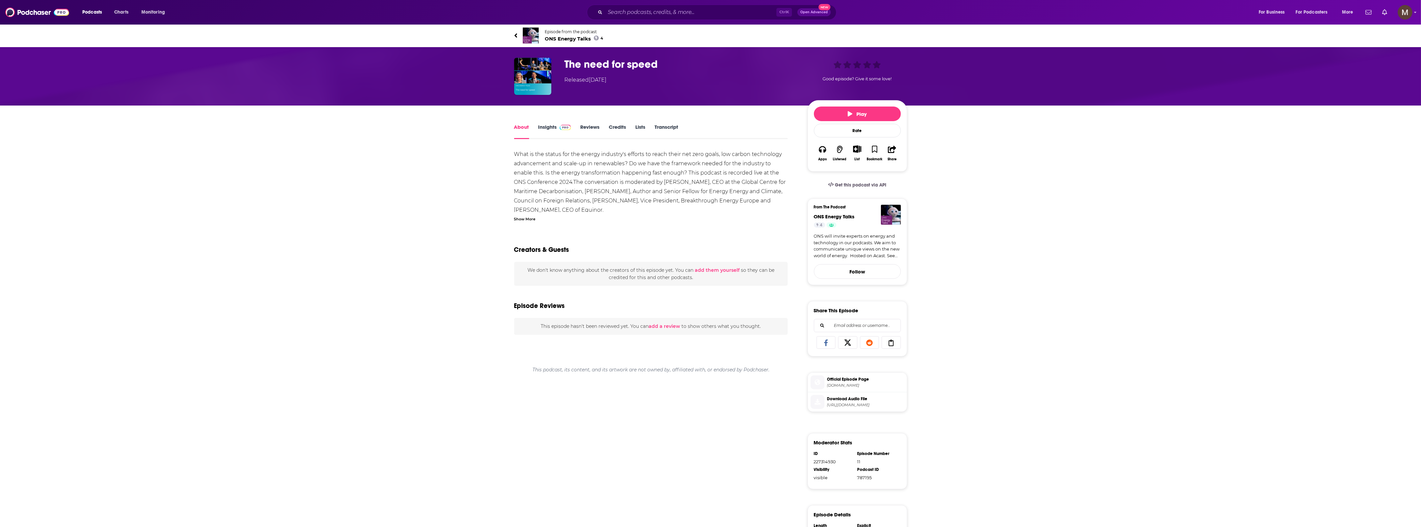
click at [527, 218] on div "Show More" at bounding box center [525, 218] width 22 height 6
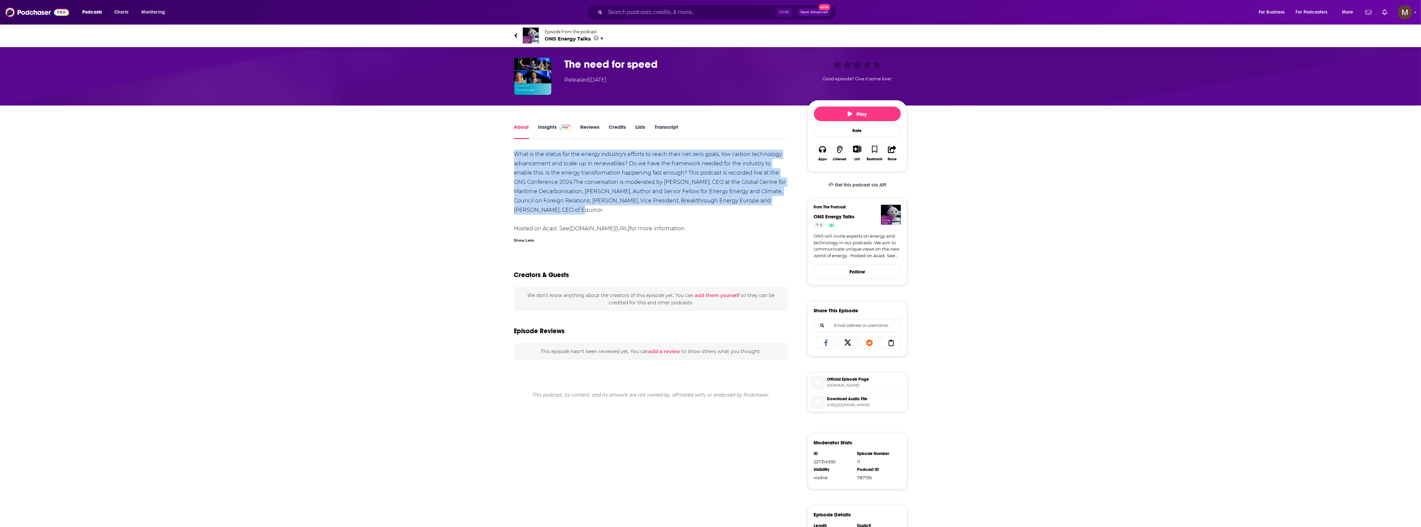
drag, startPoint x: 512, startPoint y: 153, endPoint x: 581, endPoint y: 208, distance: 88.7
click at [581, 208] on div "About Insights Reviews Credits Lists Transcript What is the status for the ener…" at bounding box center [656, 382] width 304 height 519
copy div "What is the status for the energy industry's efforts to reach their net zero go…"
click at [384, 174] on div "About Insights Reviews Credits Lists Transcript What is the status for the ener…" at bounding box center [710, 374] width 1421 height 536
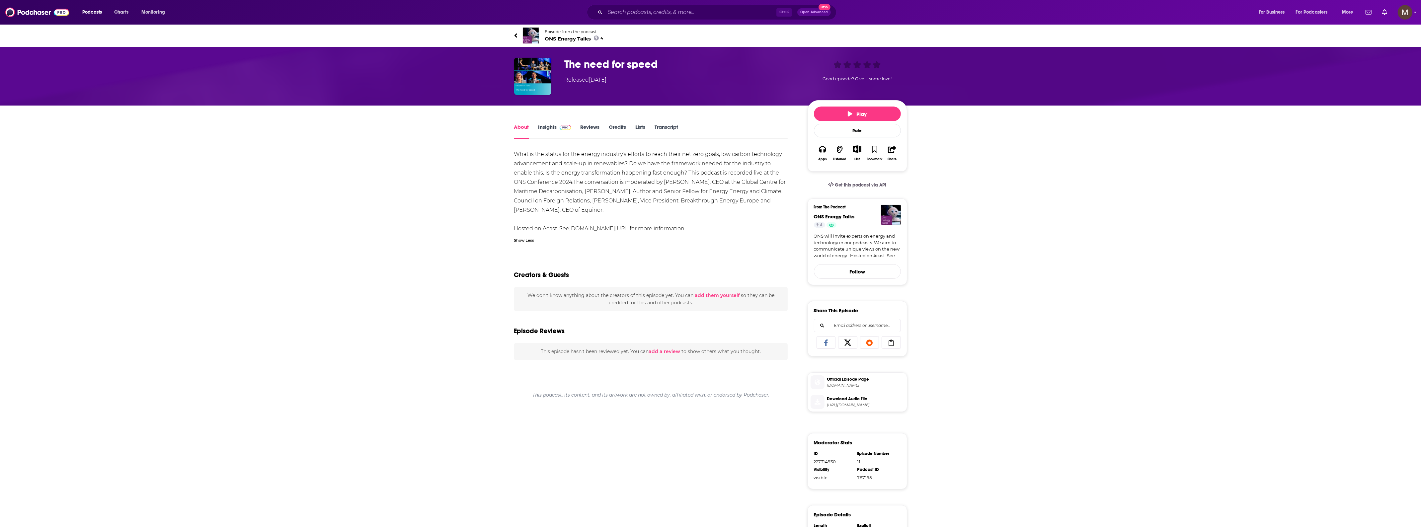
click at [549, 39] on span "ONS Energy Talks 4" at bounding box center [574, 39] width 58 height 6
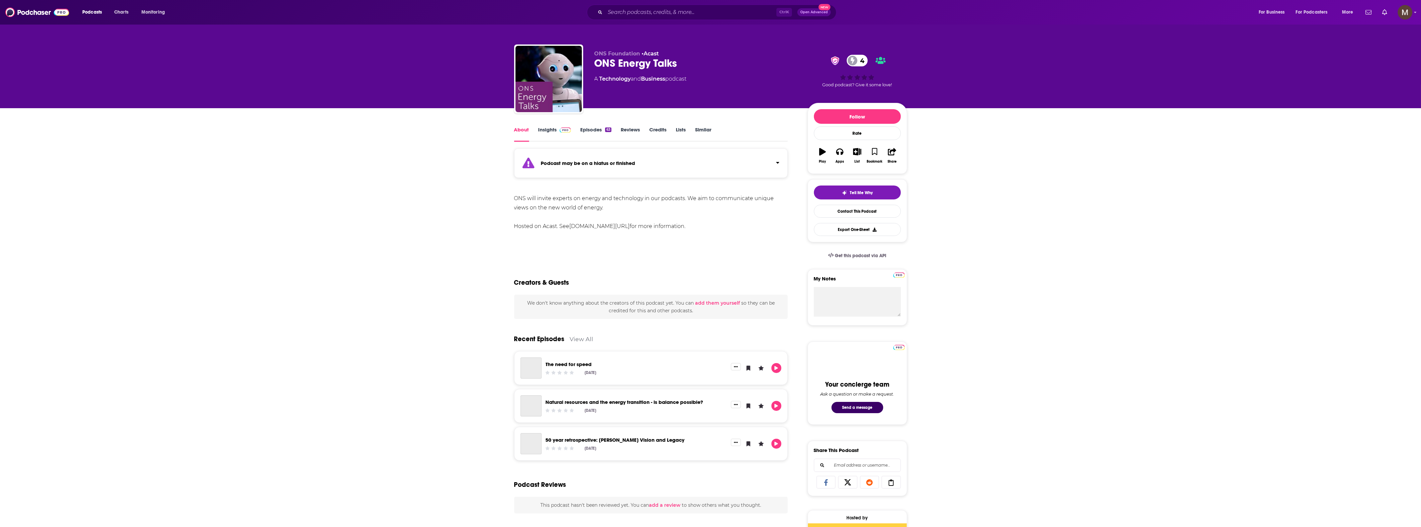
drag, startPoint x: 591, startPoint y: 78, endPoint x: 711, endPoint y: 82, distance: 119.3
click at [730, 84] on div "ONS Foundation • Acast ONS Energy Talks 4 A Technology and Business podcast 4 G…" at bounding box center [710, 80] width 393 height 72
copy div "A Technology and Business podcast"
drag, startPoint x: 517, startPoint y: 195, endPoint x: 608, endPoint y: 212, distance: 92.9
click at [608, 212] on div "ONS will invite experts on energy and technology in our podcasts. We aim to com…" at bounding box center [651, 212] width 274 height 37
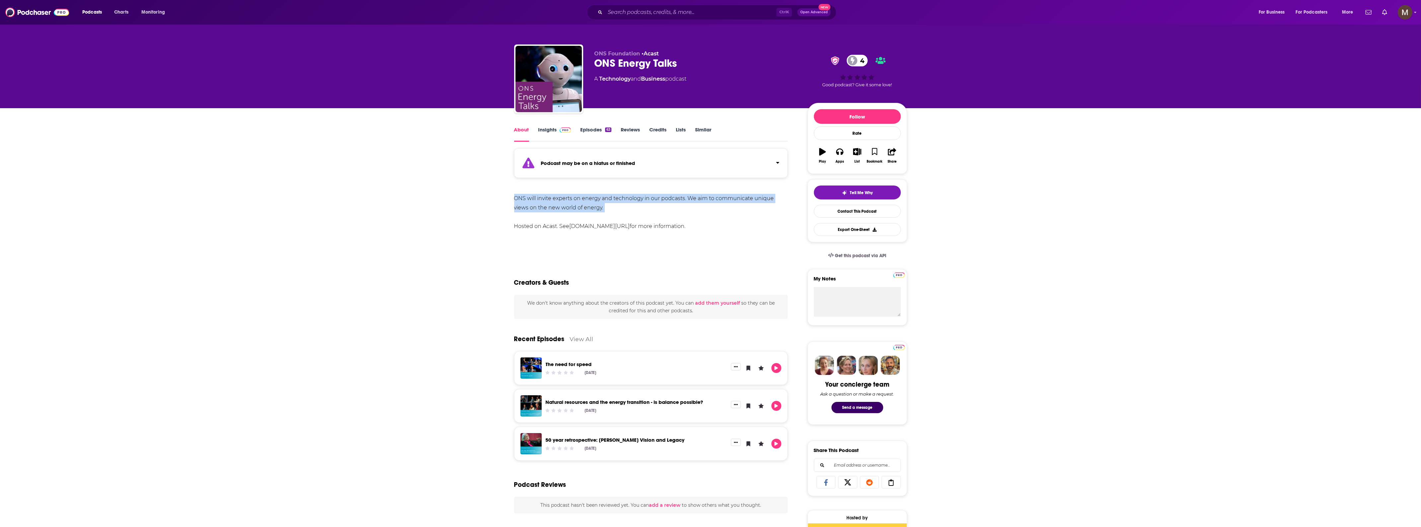
drag, startPoint x: 508, startPoint y: 197, endPoint x: 583, endPoint y: 204, distance: 75.0
click at [616, 213] on div "About Insights Episodes 63 Reviews Credits Lists Similar Podcast may be on a hi…" at bounding box center [656, 494] width 304 height 737
copy div "ONS will invite experts on energy and technology in our podcasts. We aim to com…"
click at [549, 131] on link "Insights" at bounding box center [555, 134] width 33 height 15
